Goal: Transaction & Acquisition: Purchase product/service

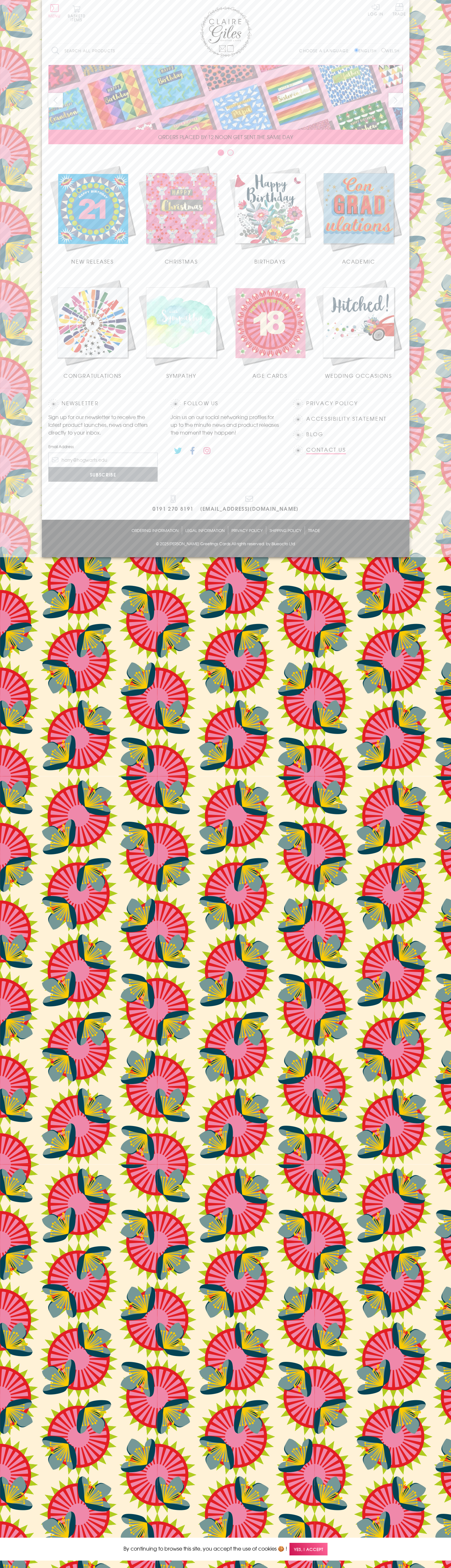
click at [327, 449] on link "Contact Us" at bounding box center [326, 449] width 39 height 9
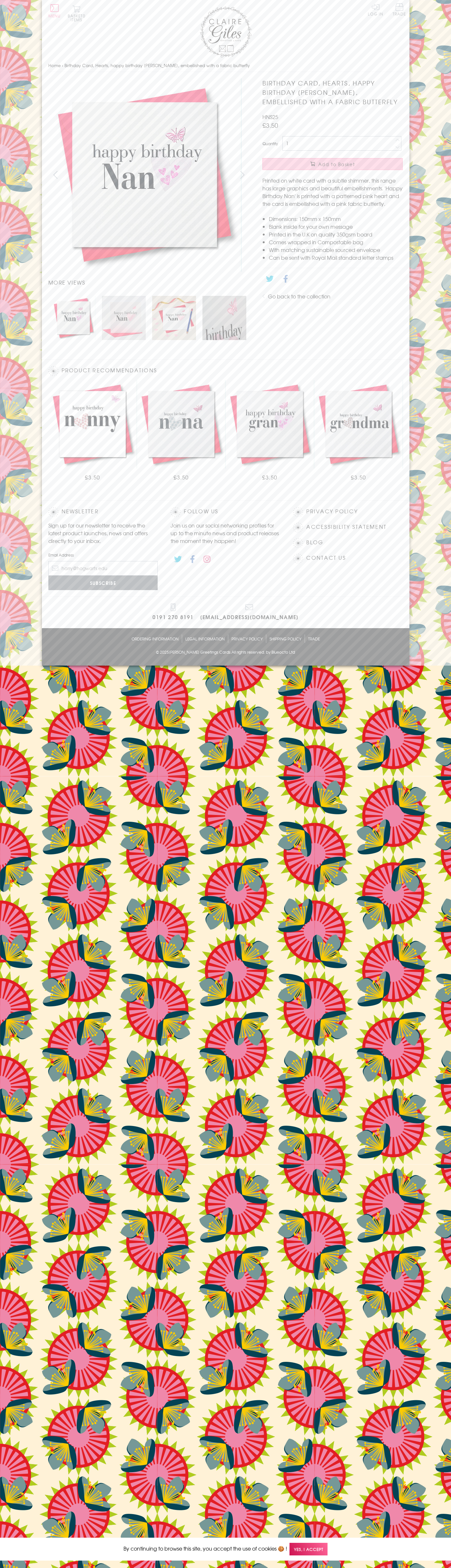
click at [333, 165] on span "Add to Basket" at bounding box center [337, 165] width 37 height 6
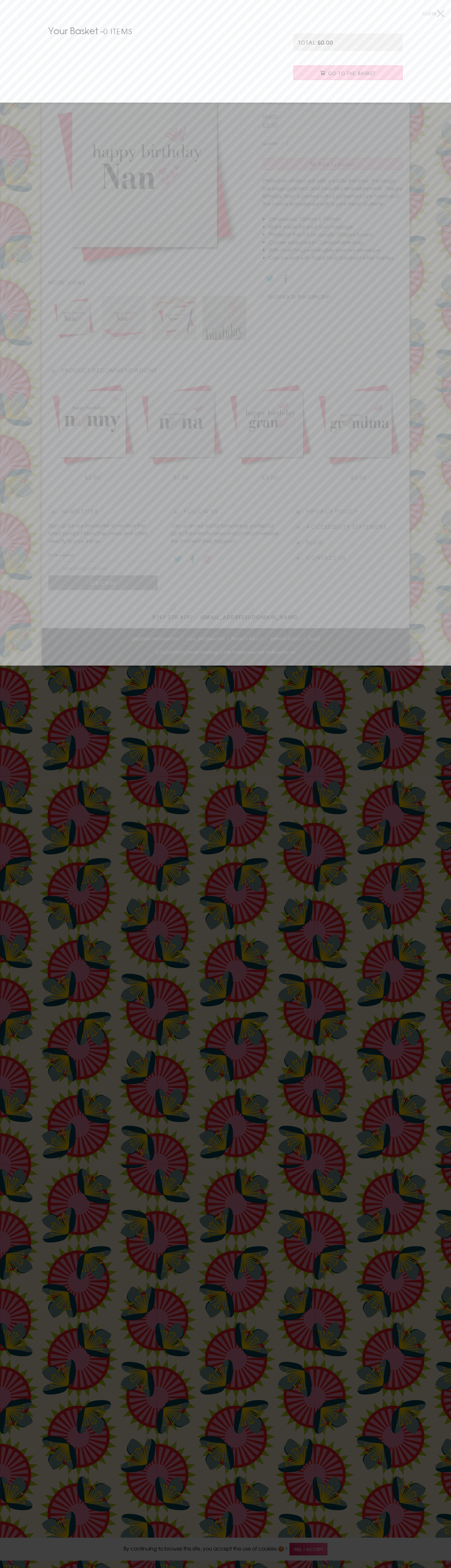
click at [348, 73] on span "Go to the Basket" at bounding box center [351, 73] width 47 height 6
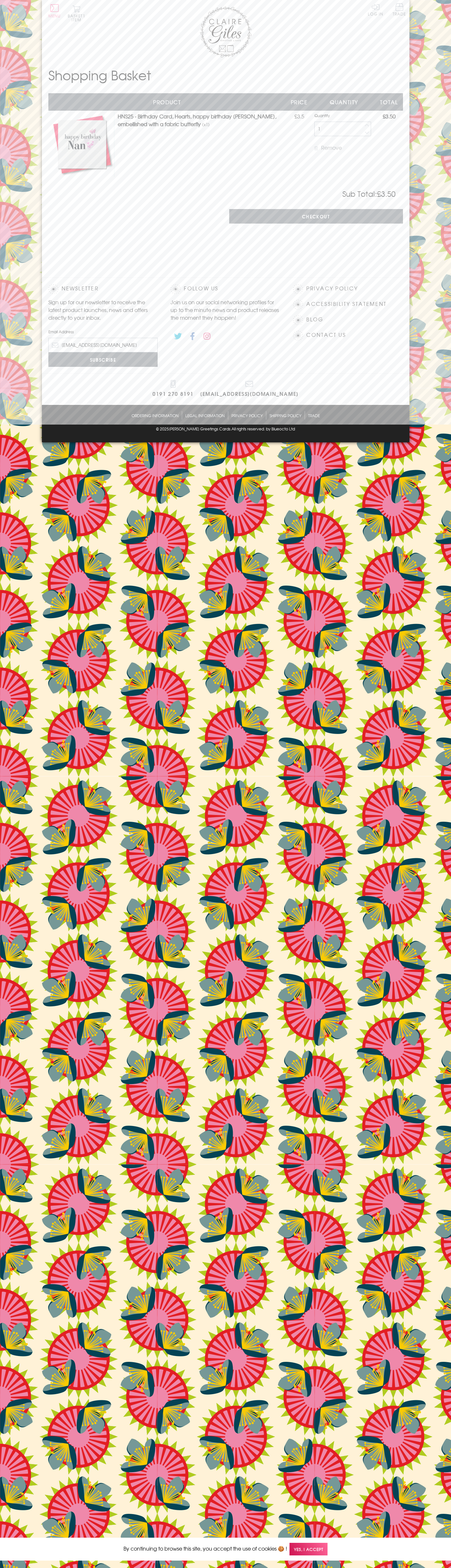
type input "johnsmith005@storebotmail.joonix.net"
